Goal: Task Accomplishment & Management: Manage account settings

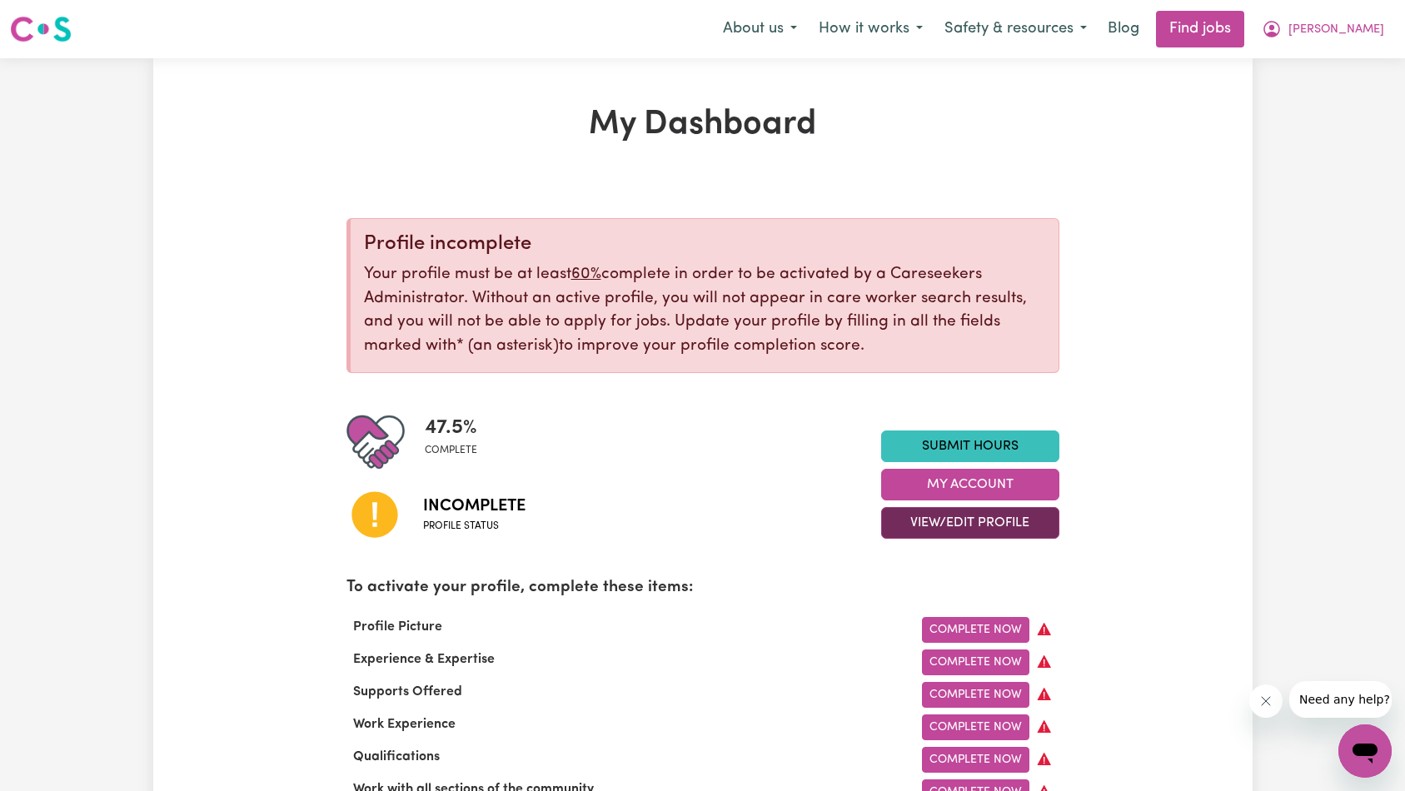
click at [954, 521] on button "View/Edit Profile" at bounding box center [970, 523] width 178 height 32
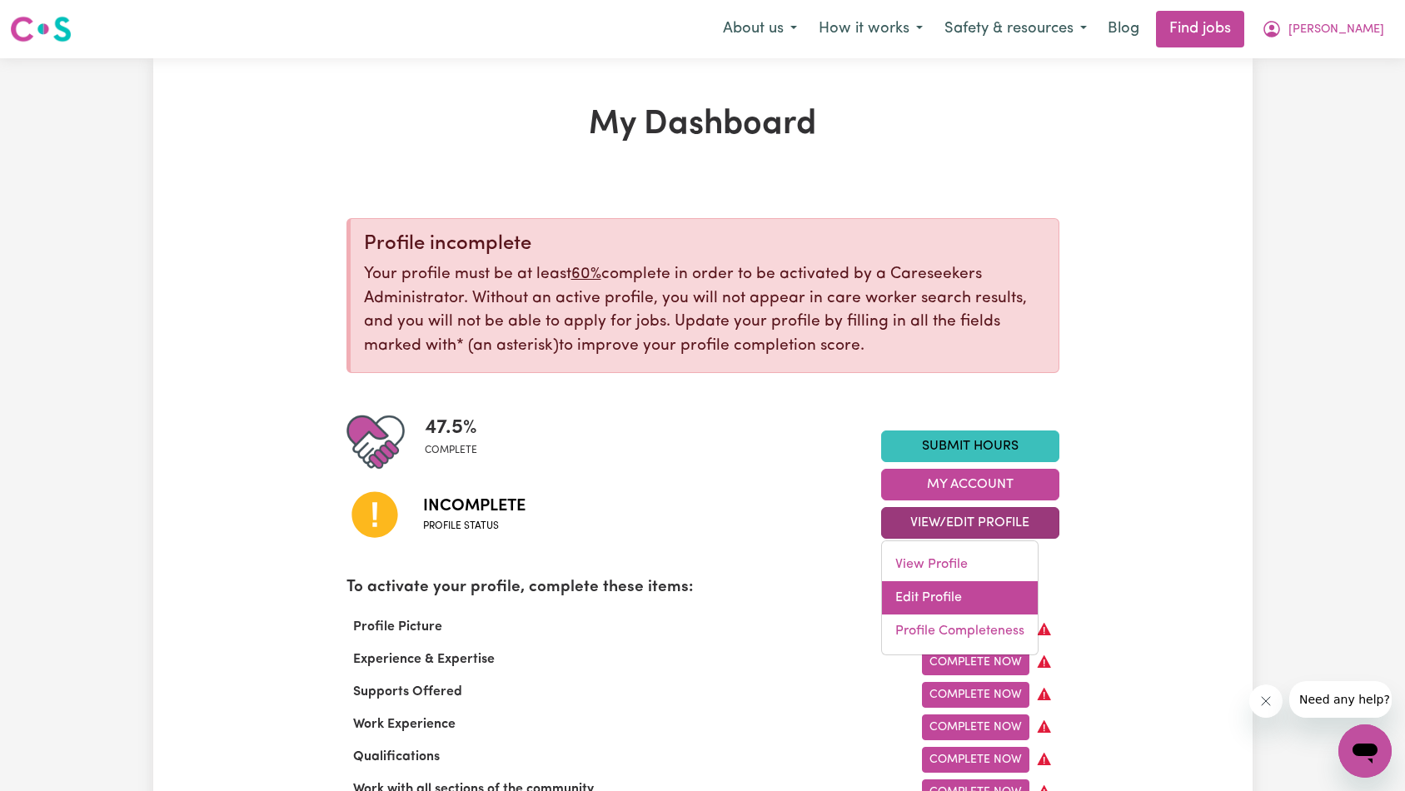
click at [965, 596] on link "Edit Profile" at bounding box center [960, 597] width 156 height 33
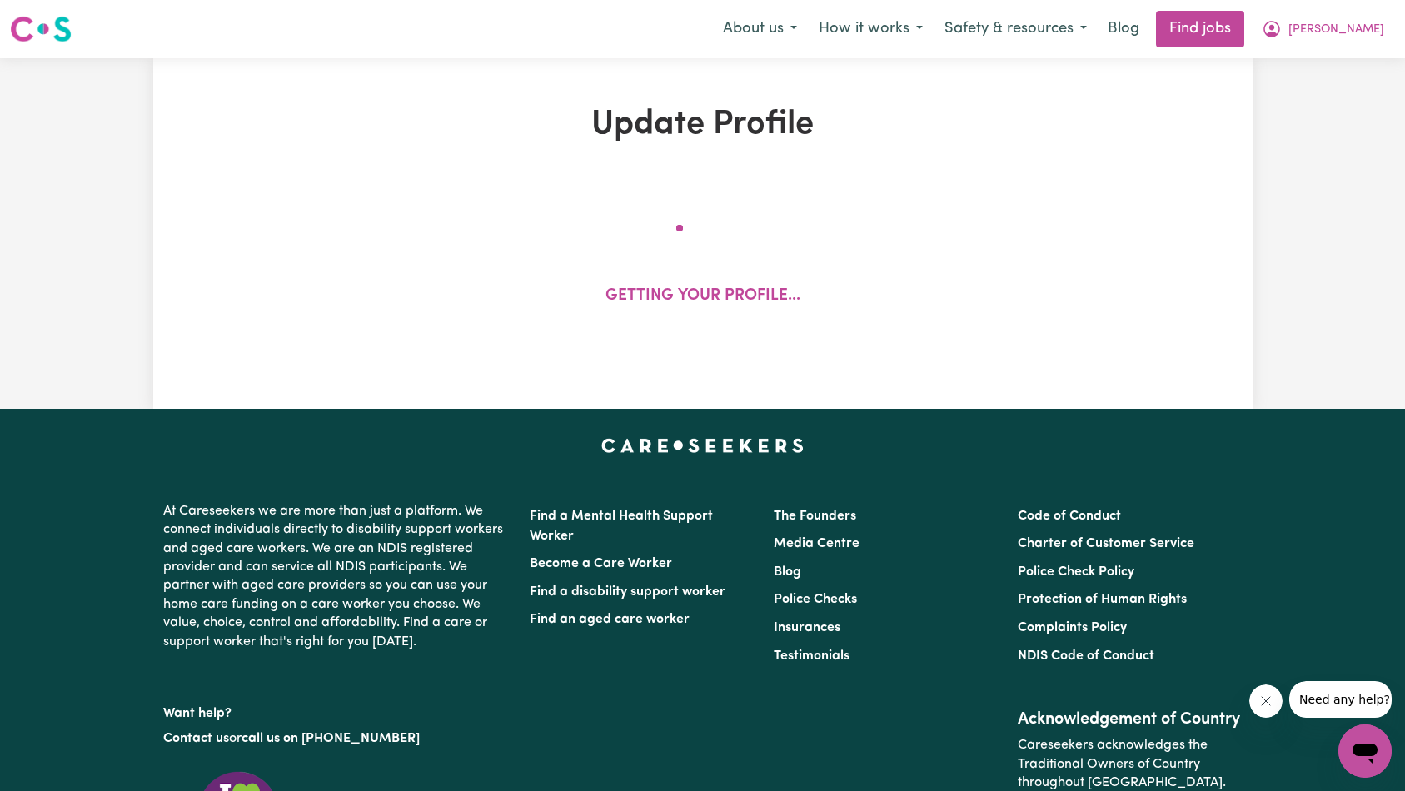
select select "[DEMOGRAPHIC_DATA]"
select select "Student Visa"
select select "Studying a healthcare related degree or qualification"
select select "40"
select select "42"
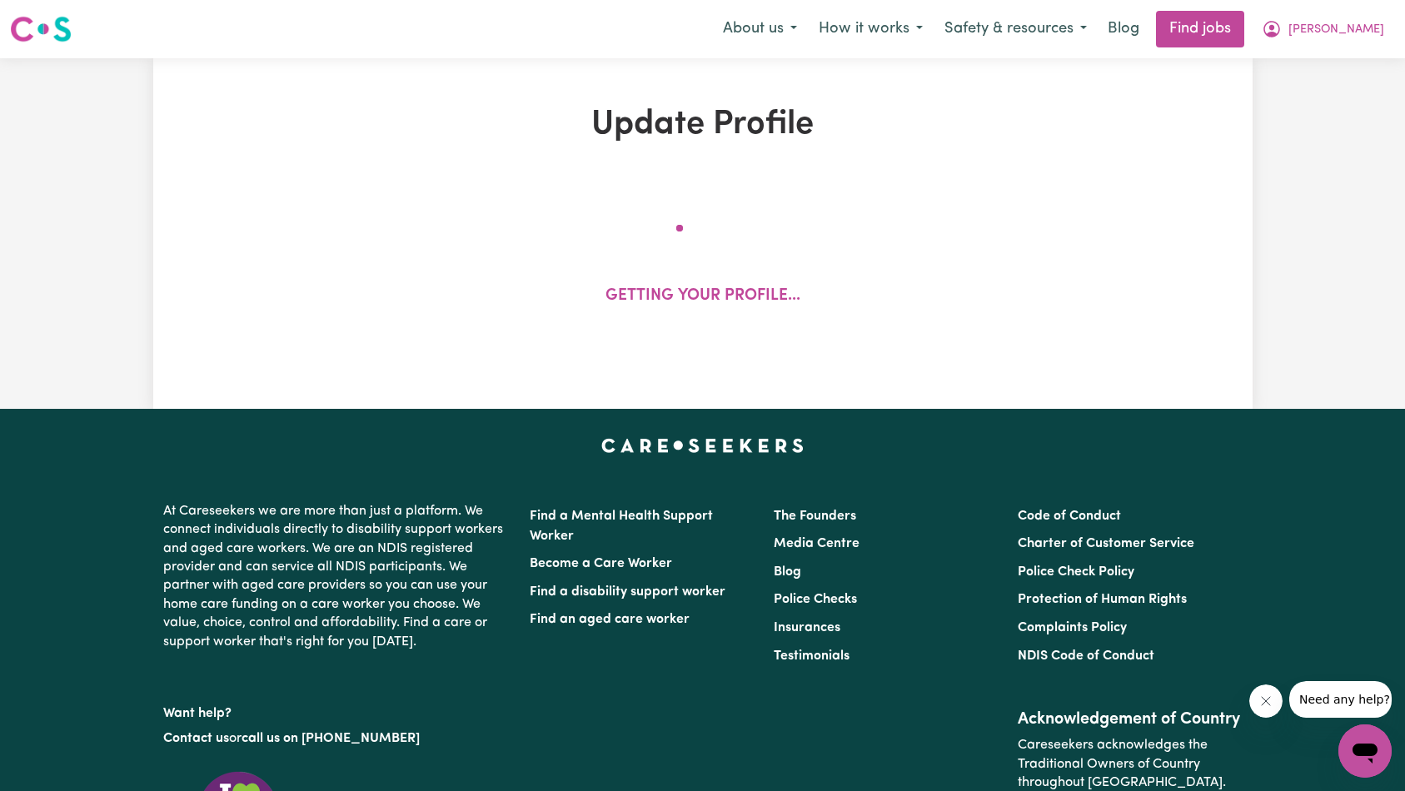
select select "45"
select select "50"
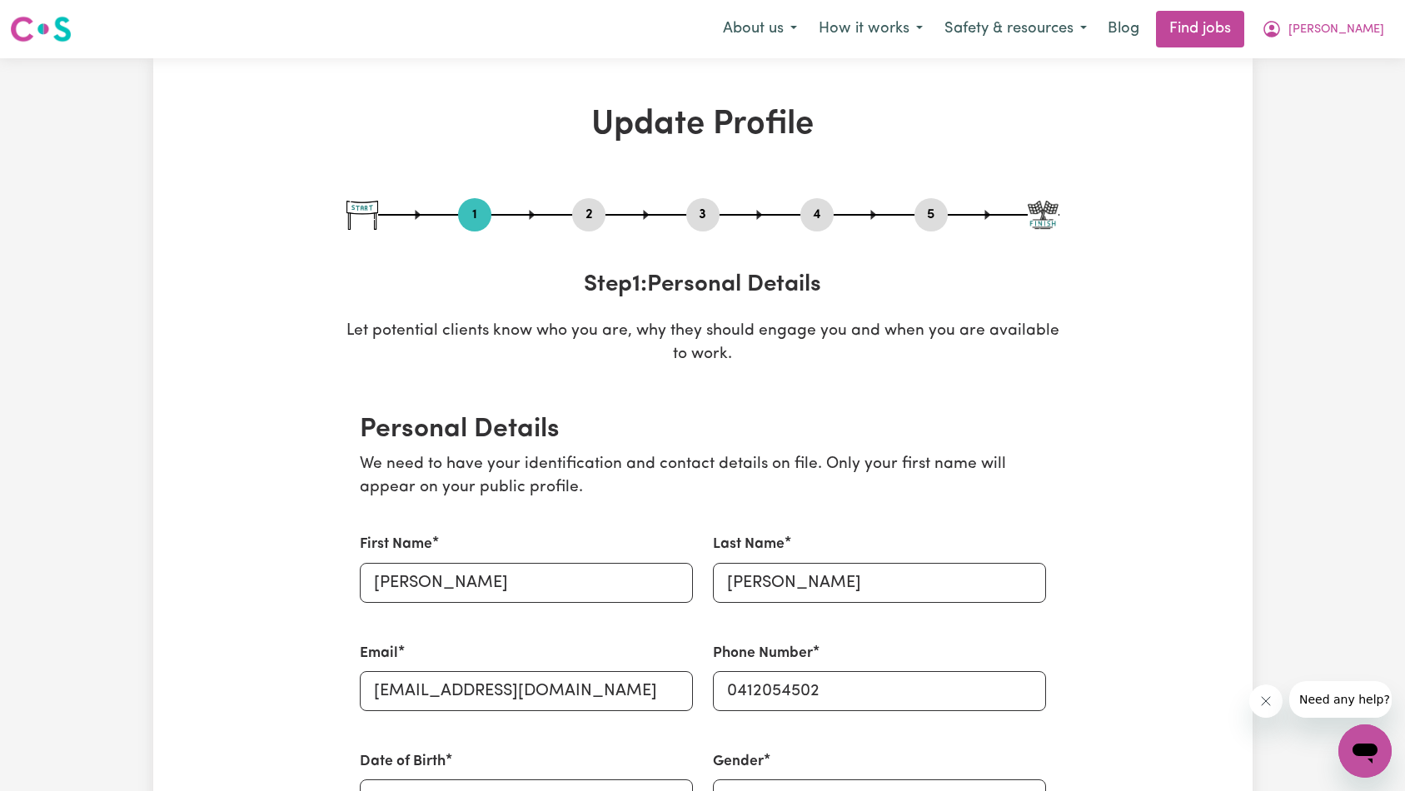
click at [579, 227] on div "2" at bounding box center [588, 214] width 33 height 33
click at [596, 226] on div "2" at bounding box center [588, 214] width 33 height 33
click at [584, 216] on button "2" at bounding box center [588, 215] width 33 height 22
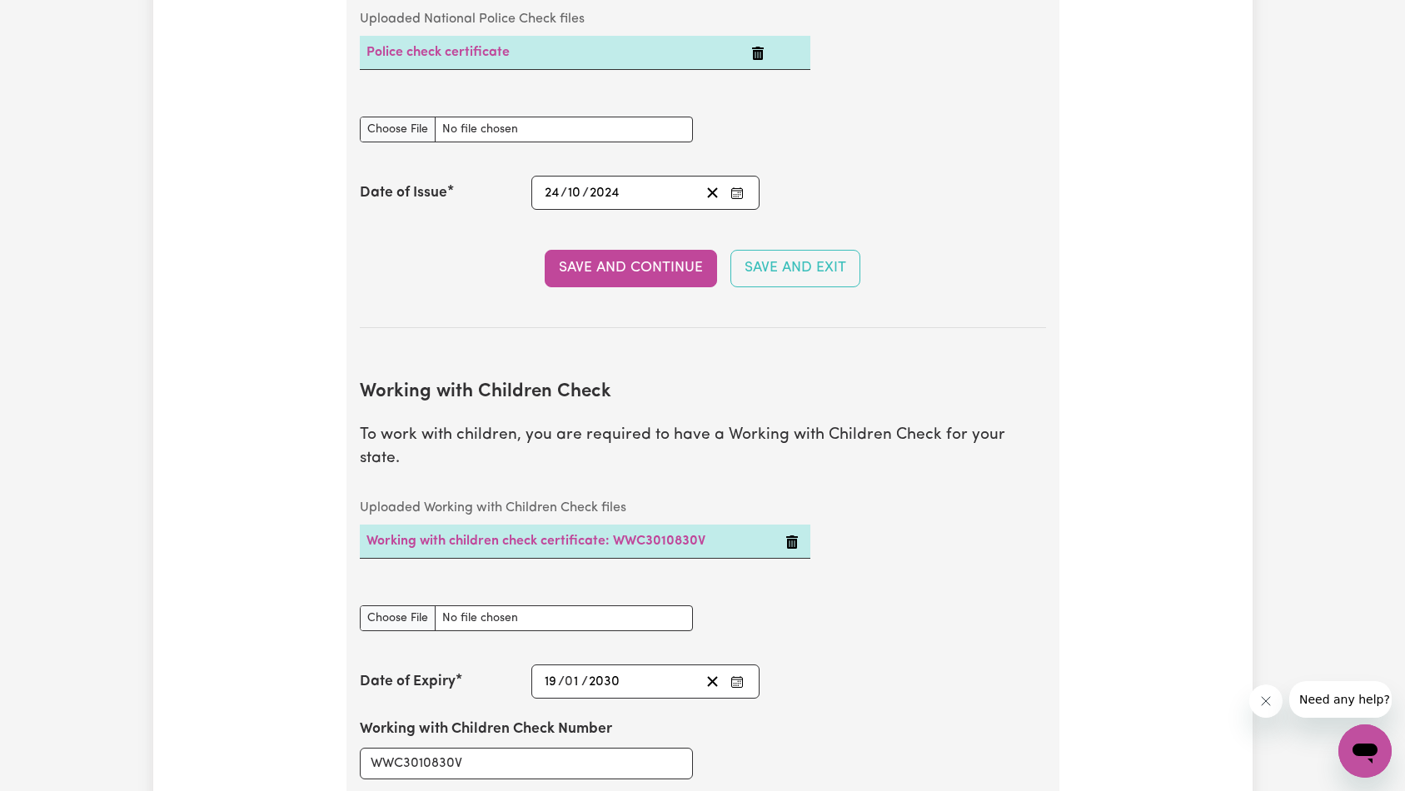
scroll to position [1548, 0]
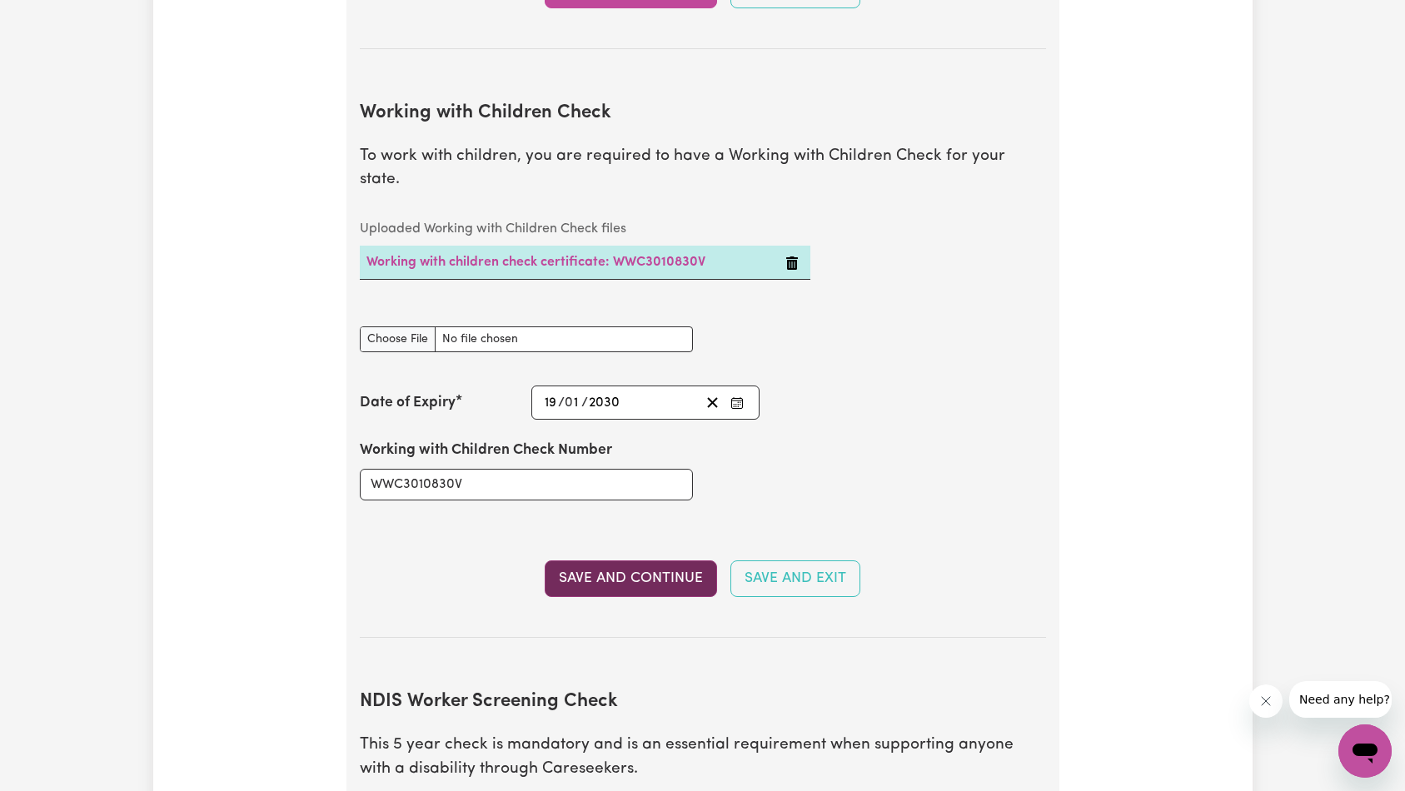
click at [690, 561] on button "Save and Continue" at bounding box center [631, 579] width 172 height 37
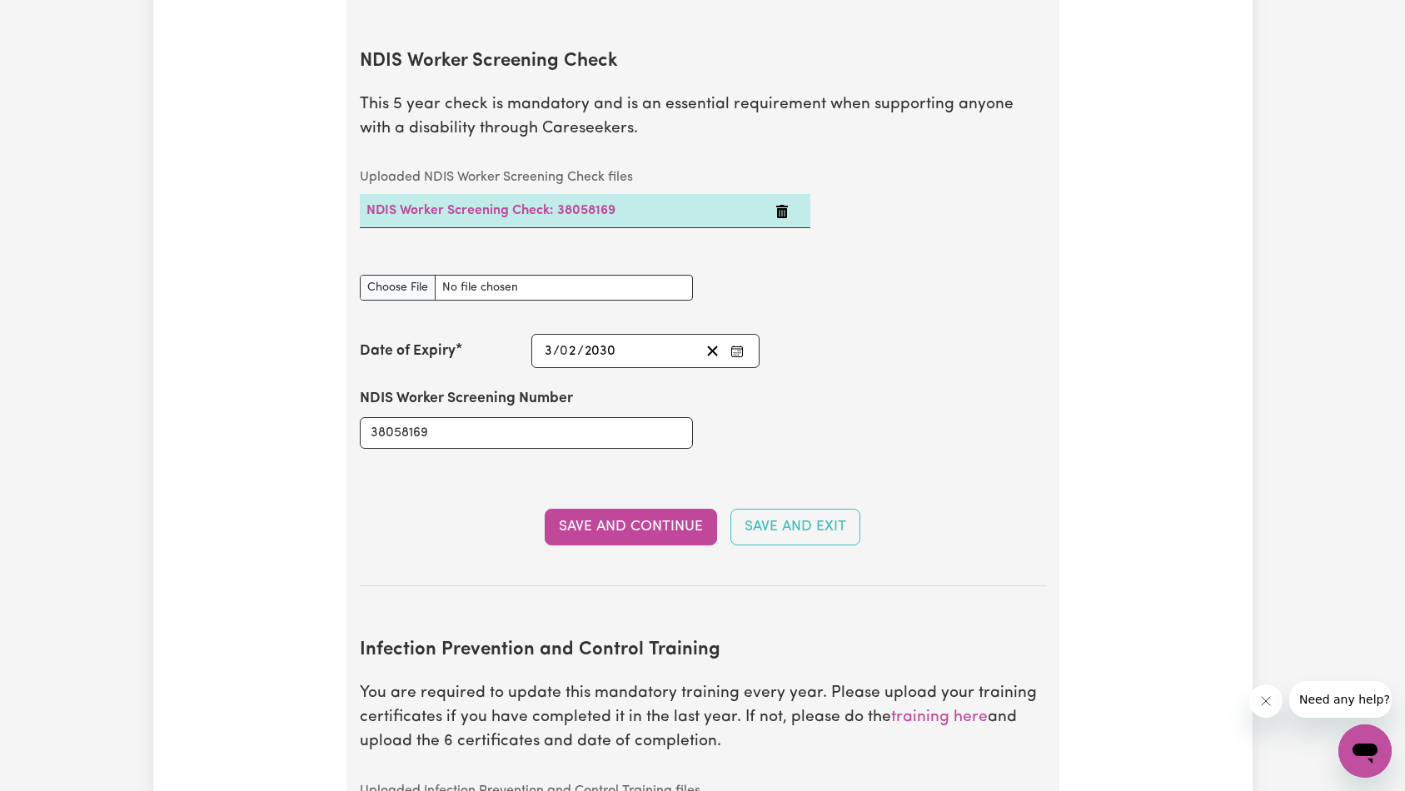
scroll to position [0, 0]
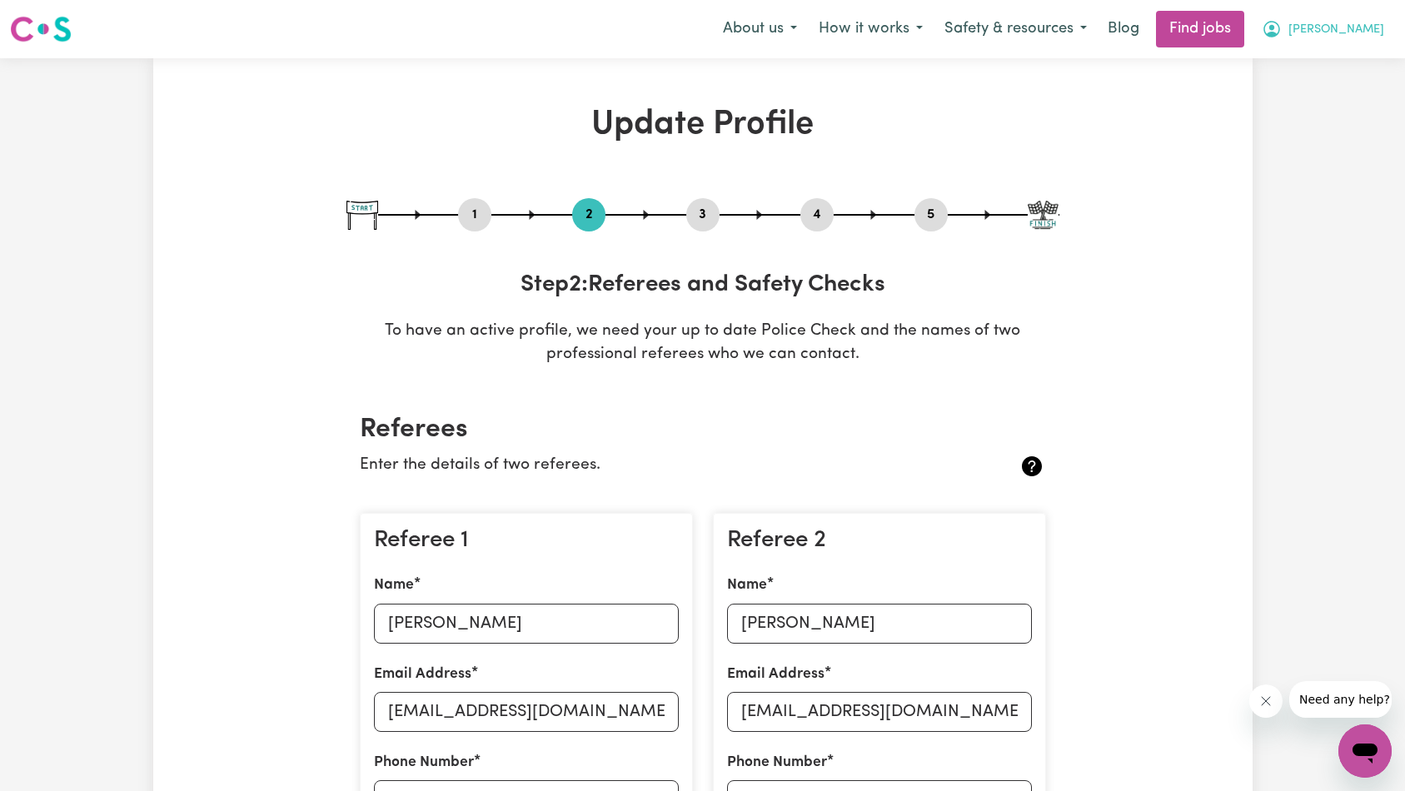
click at [1360, 32] on span "[PERSON_NAME]" at bounding box center [1337, 30] width 96 height 18
click at [1325, 124] on link "Logout" at bounding box center [1329, 128] width 132 height 32
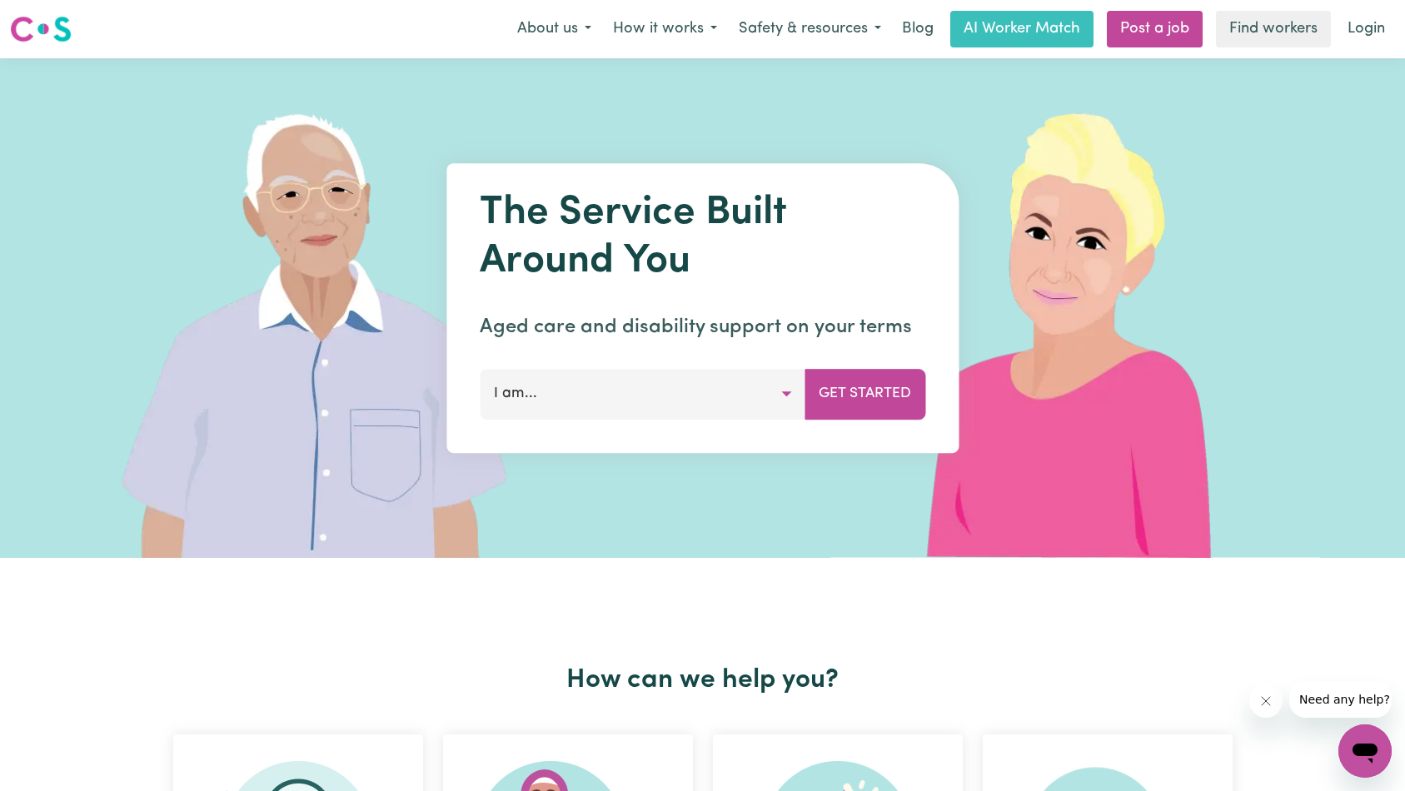
click at [1354, 23] on link "Login" at bounding box center [1366, 29] width 57 height 37
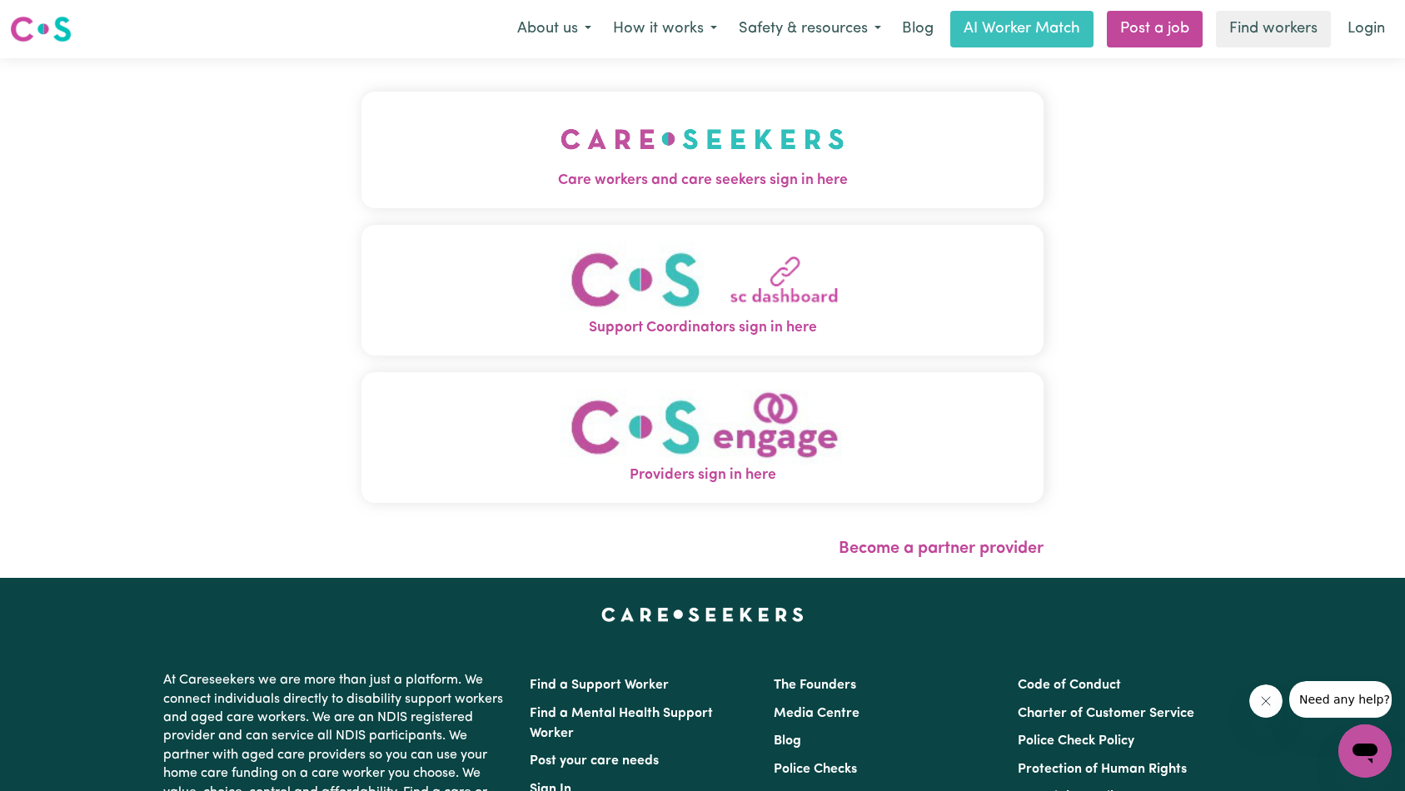
click at [538, 98] on button "Care workers and care seekers sign in here" at bounding box center [703, 150] width 683 height 117
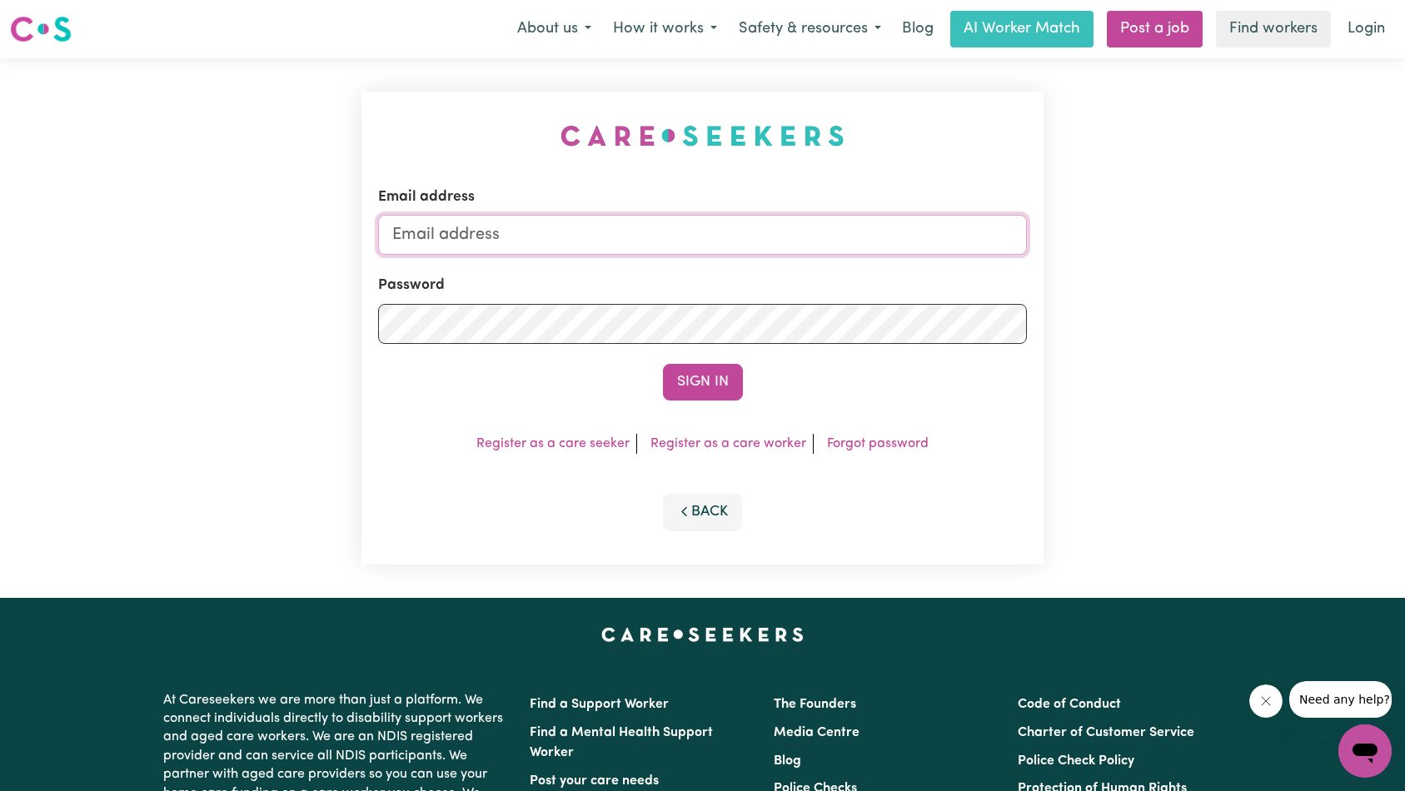
click at [701, 228] on input "Email address" at bounding box center [703, 235] width 650 height 40
click at [586, 231] on input "[EMAIL_ADDRESS][DOMAIN_NAME]" at bounding box center [703, 235] width 650 height 40
click at [663, 364] on button "Sign In" at bounding box center [703, 382] width 80 height 37
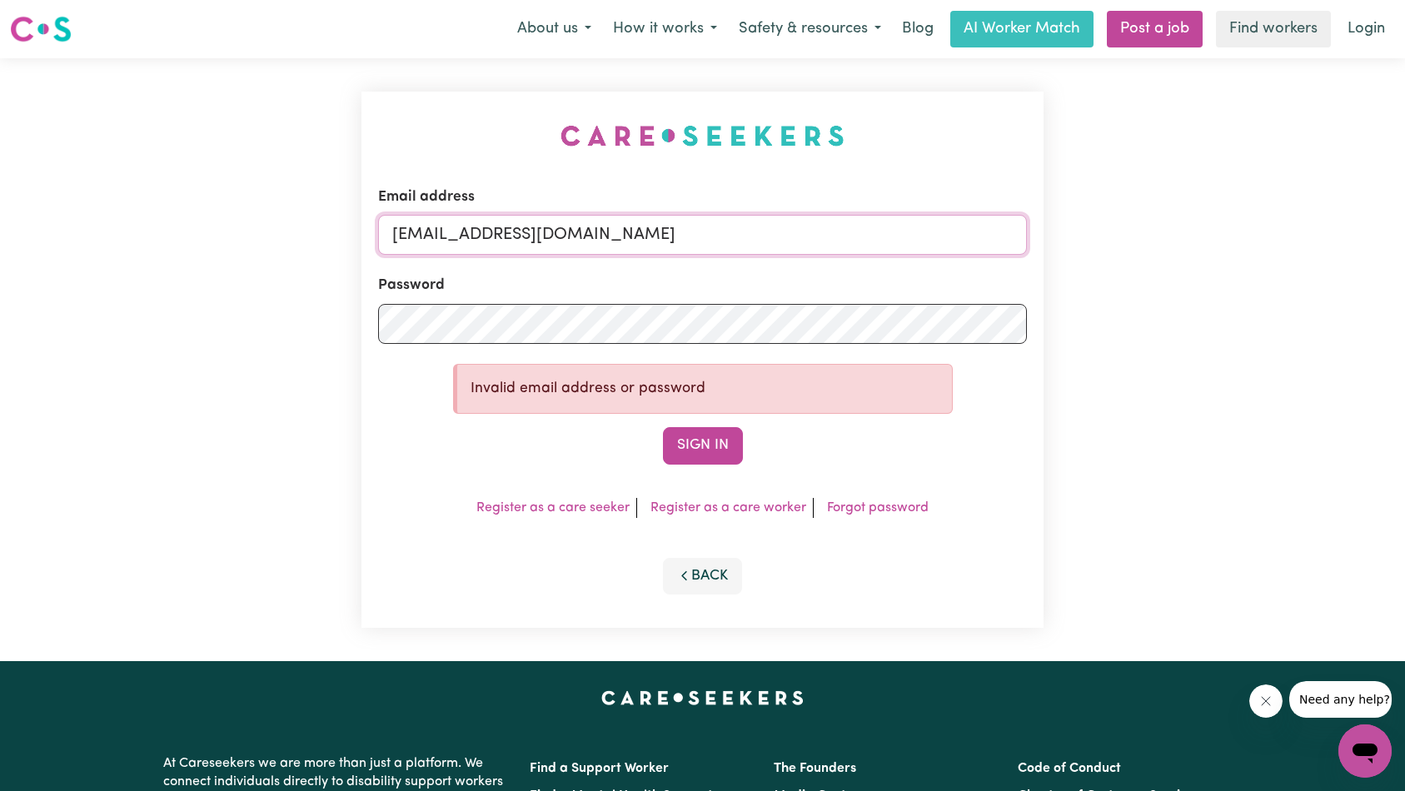
type input "[EMAIL_ADDRESS][DOMAIN_NAME]"
click at [663, 427] on button "Sign In" at bounding box center [703, 445] width 80 height 37
